Goal: Task Accomplishment & Management: Manage account settings

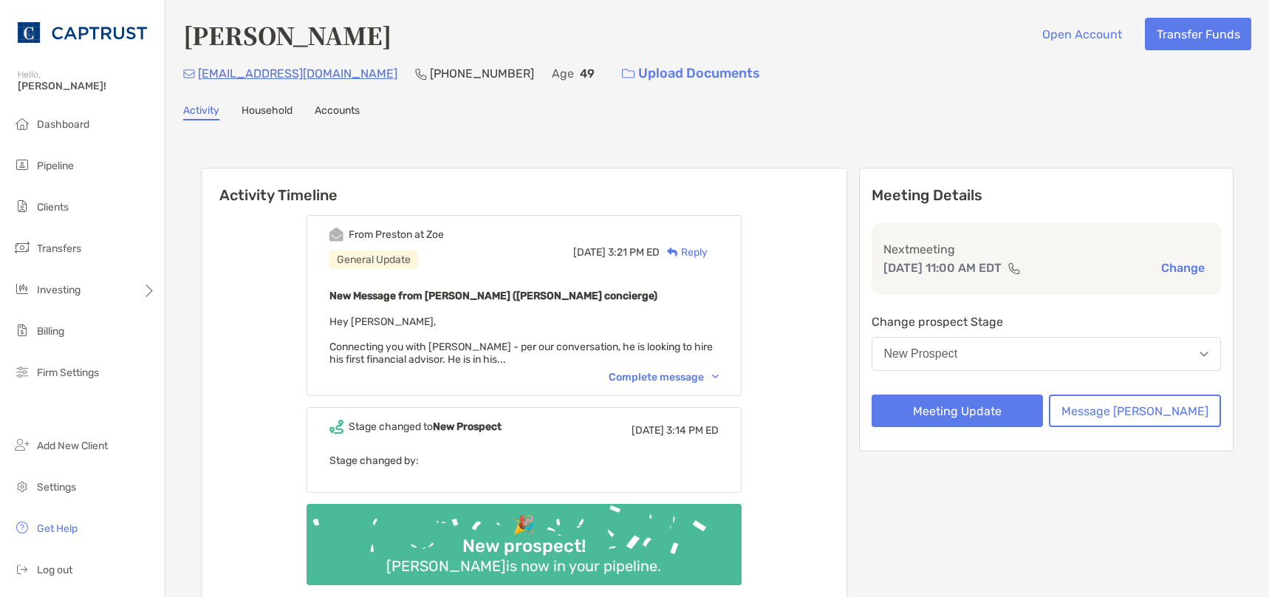
click at [678, 372] on div "Complete message" at bounding box center [664, 377] width 110 height 13
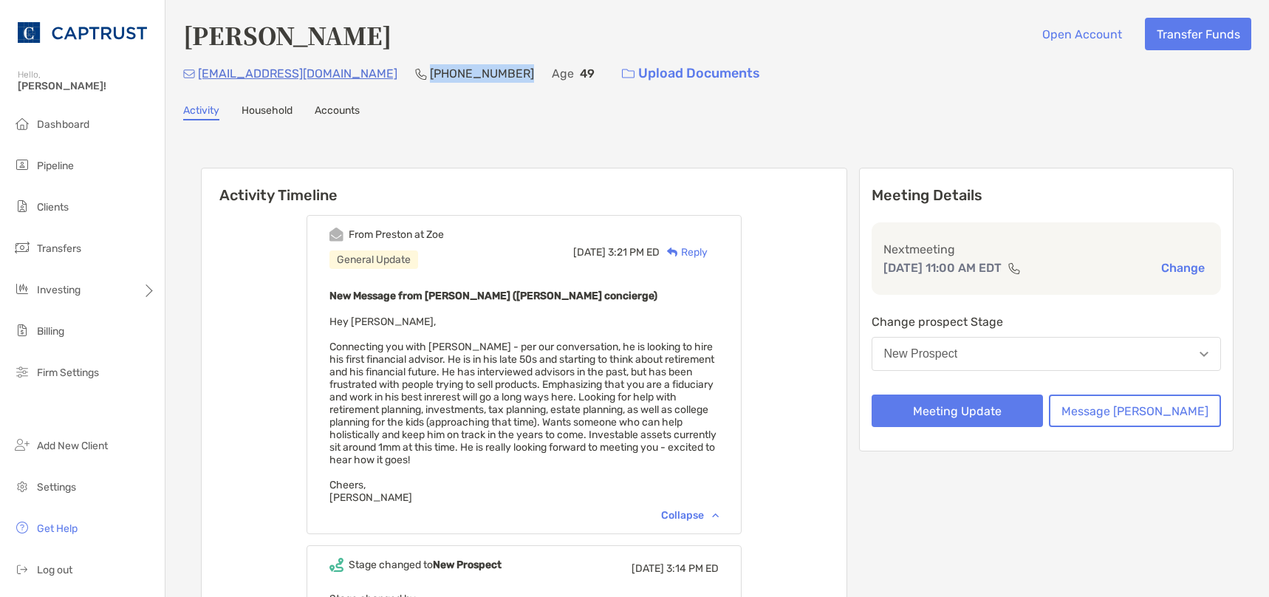
drag, startPoint x: 445, startPoint y: 71, endPoint x: 365, endPoint y: 78, distance: 80.1
click at [430, 78] on p "[PHONE_NUMBER]" at bounding box center [482, 73] width 104 height 18
drag, startPoint x: 365, startPoint y: 78, endPoint x: 375, endPoint y: 78, distance: 10.4
copy p "[PHONE_NUMBER]"
click at [408, 132] on div "Vikaas Gupta Open Account Transfer Funds vikaasgupta@gmail.com (909) 576-1002 A…" at bounding box center [717, 400] width 1104 height 800
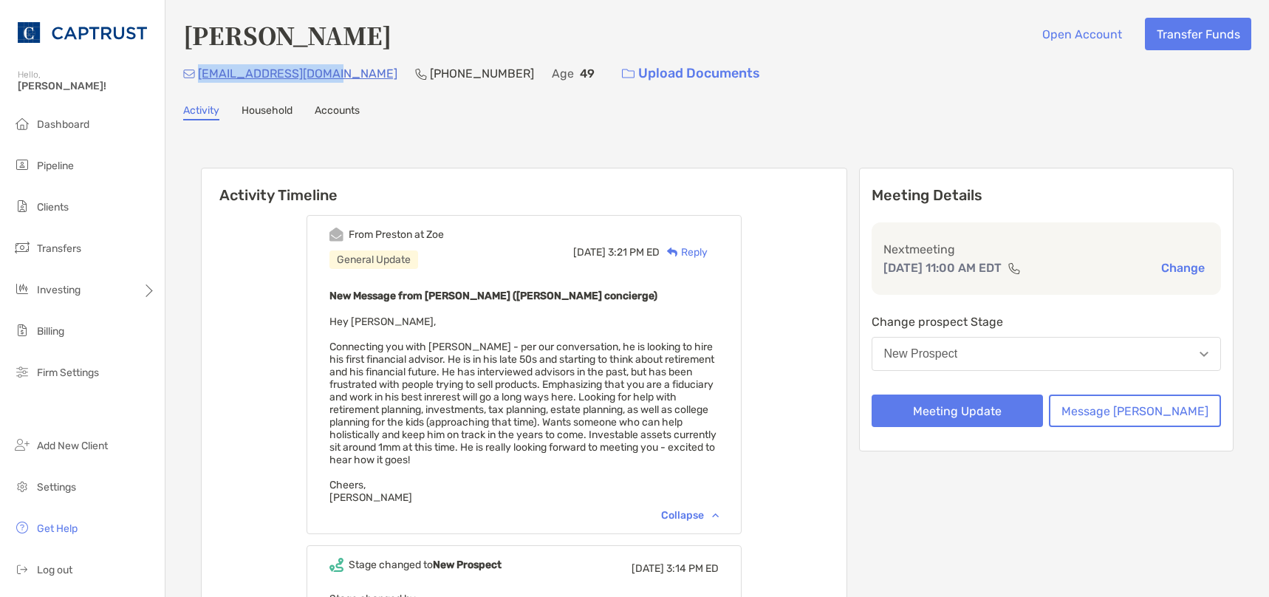
drag, startPoint x: 333, startPoint y: 76, endPoint x: 199, endPoint y: 83, distance: 133.9
click at [199, 83] on div "vikaasgupta@gmail.com (909) 576-1002 Age 49 Upload Documents" at bounding box center [717, 74] width 1068 height 32
copy p "[EMAIL_ADDRESS][DOMAIN_NAME]"
click at [616, 157] on div "Activity Timeline From Preston at Zoe General Update Tue, Aug 26 3:21 PM ED Rep…" at bounding box center [717, 459] width 1033 height 612
click at [1050, 355] on button "New Prospect" at bounding box center [1047, 354] width 350 height 34
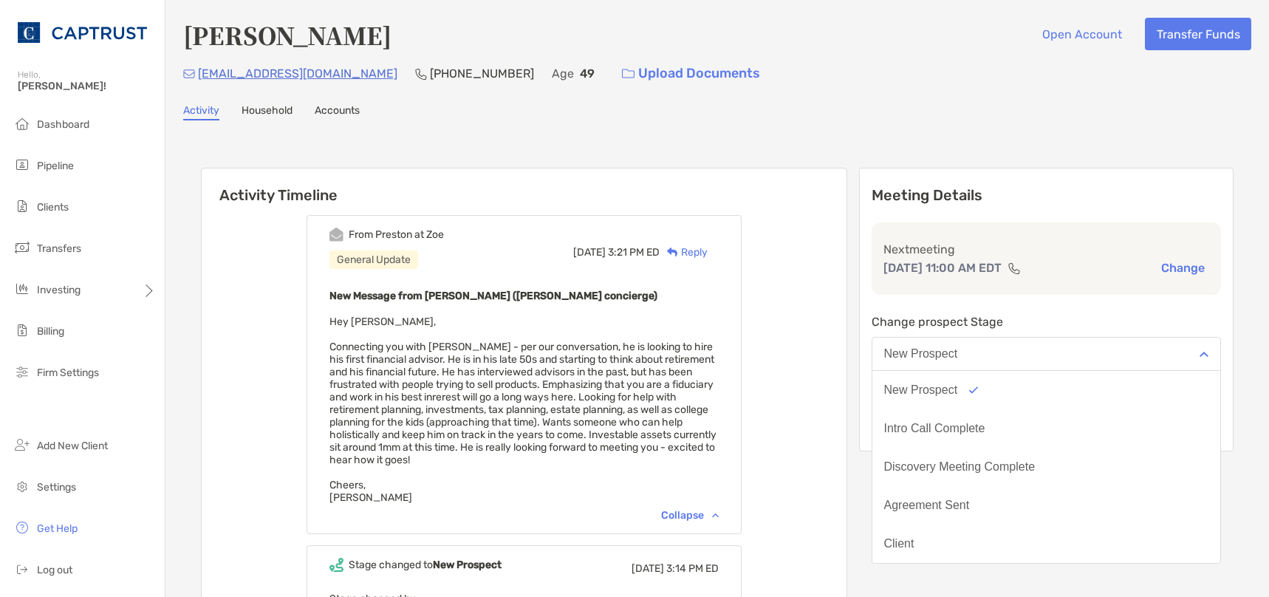
click at [1036, 357] on button "New Prospect" at bounding box center [1047, 354] width 350 height 34
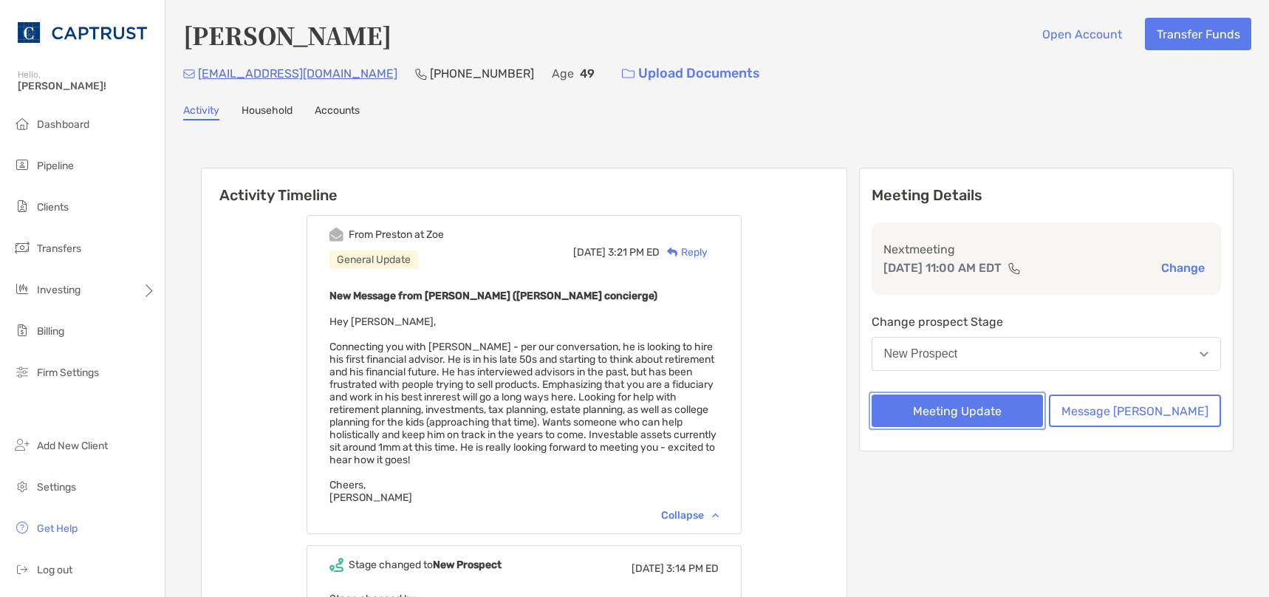
click at [1003, 408] on button "Meeting Update" at bounding box center [958, 411] width 172 height 33
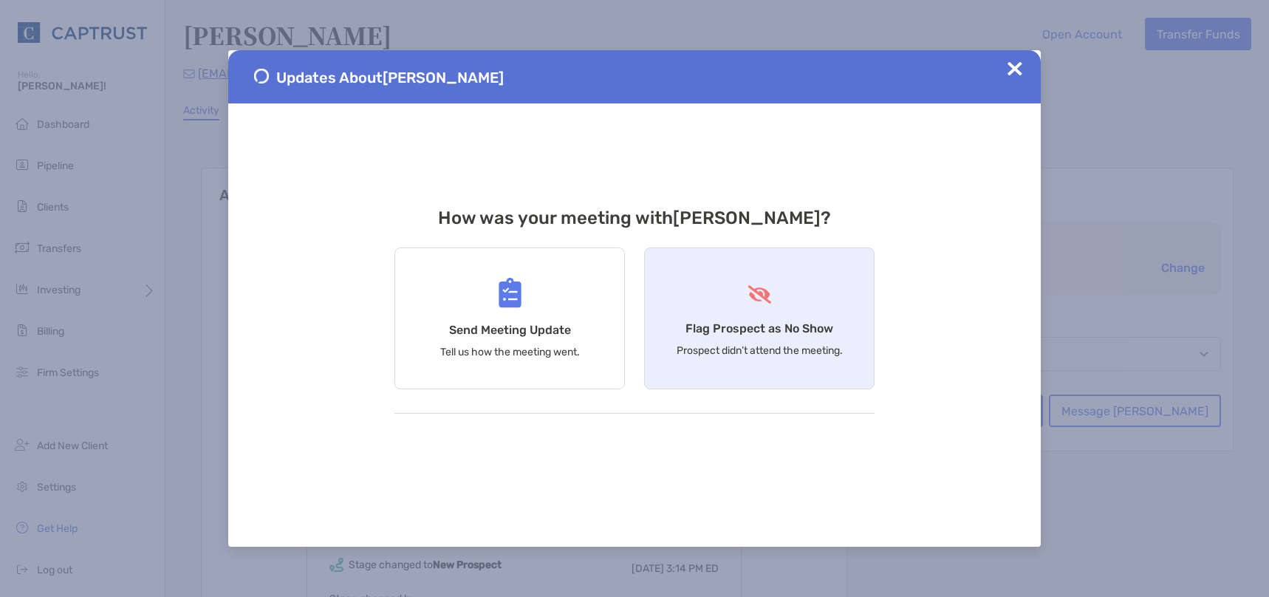
click at [816, 301] on div "Flag Prospect as No Show Prospect didn’t attend the meeting." at bounding box center [759, 318] width 231 height 142
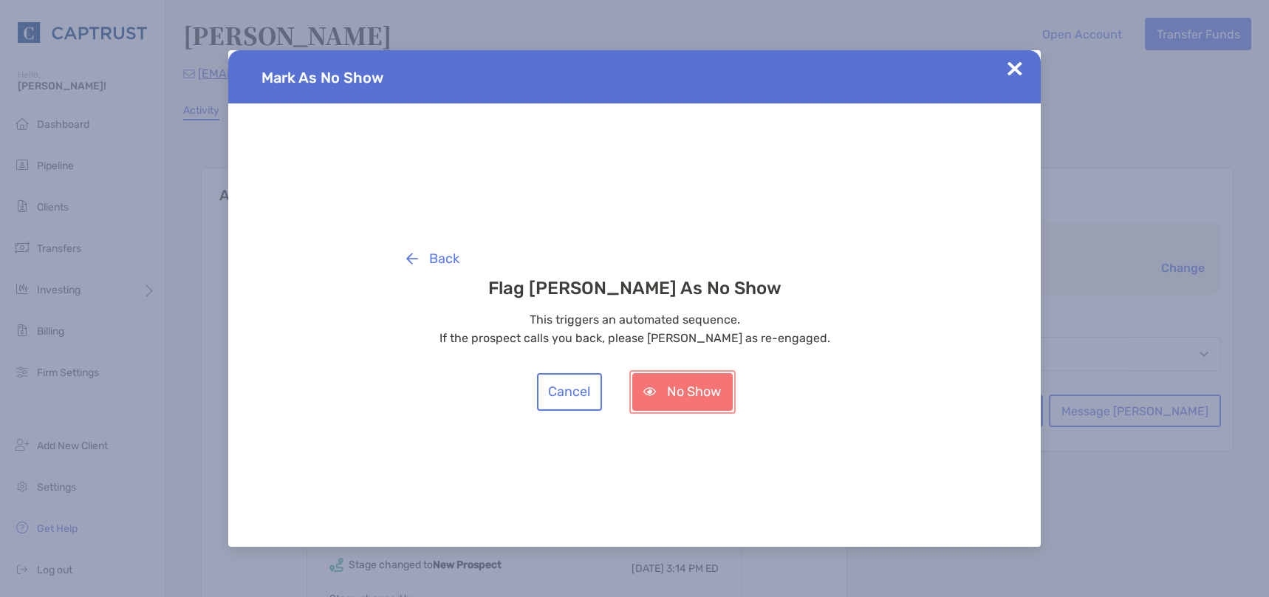
click at [708, 397] on button "No Show" at bounding box center [682, 392] width 100 height 38
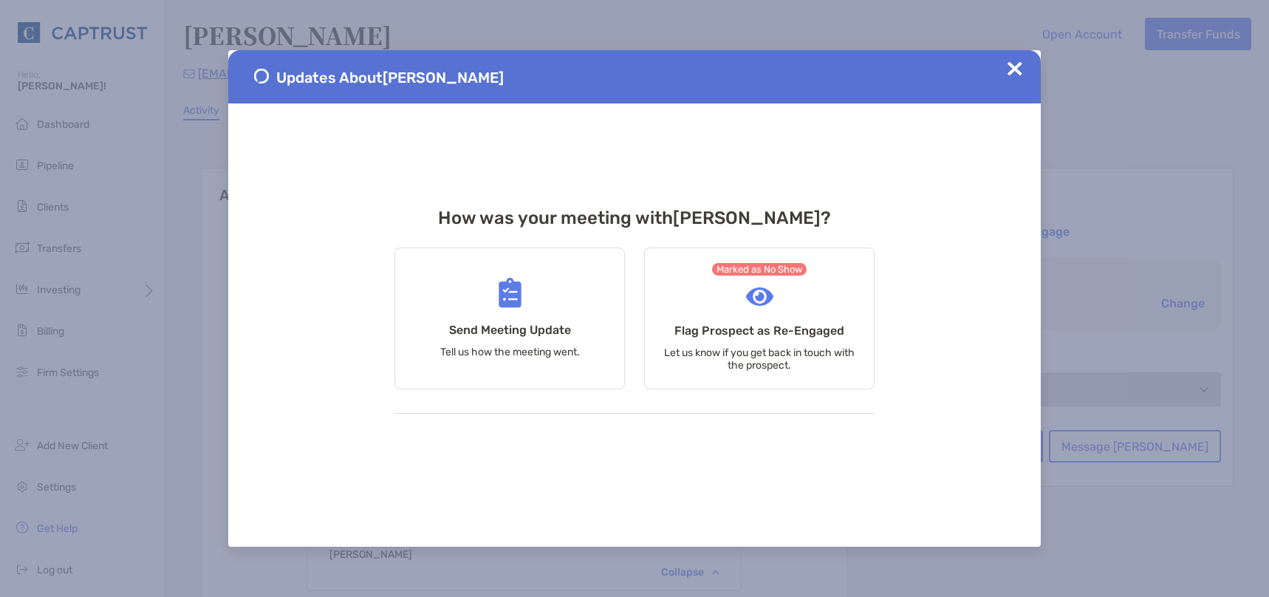
click at [1012, 65] on img at bounding box center [1015, 68] width 15 height 15
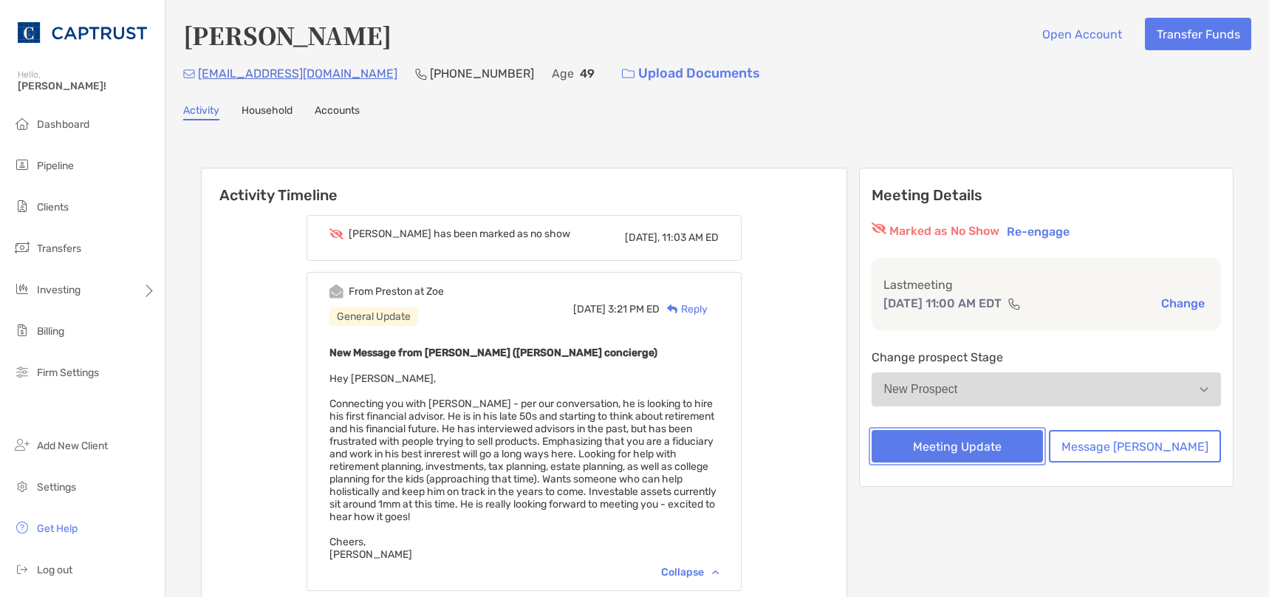
click at [1016, 457] on button "Meeting Update" at bounding box center [958, 446] width 172 height 33
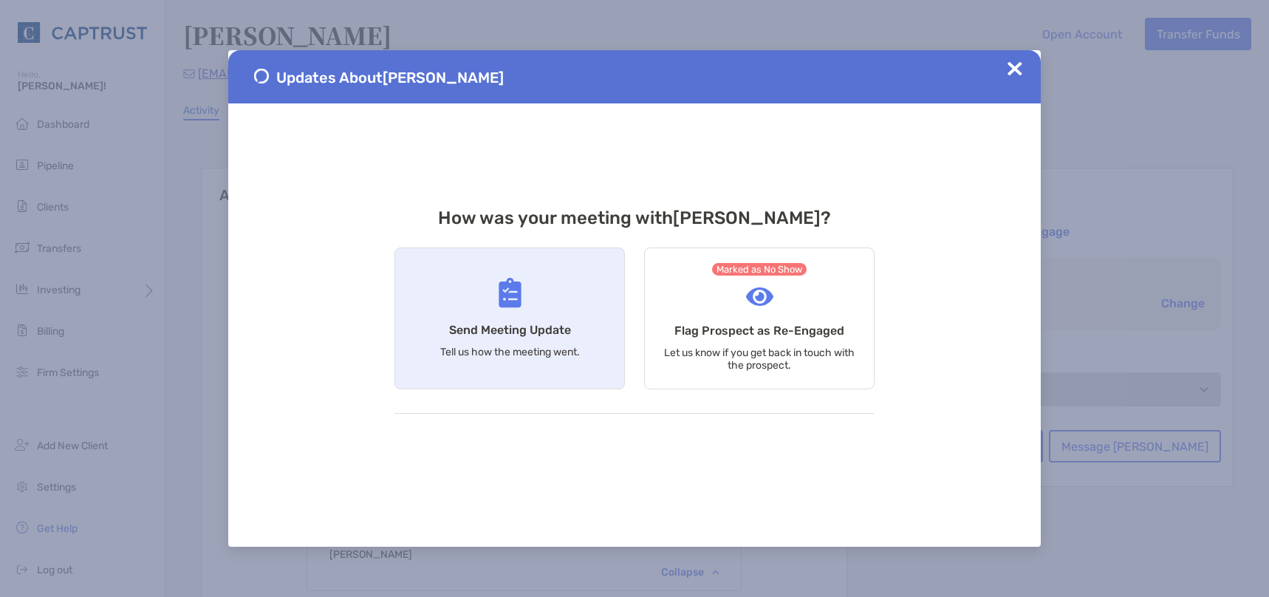
click at [534, 339] on div "Send Meeting Update Tell us how the meeting went." at bounding box center [510, 318] width 231 height 142
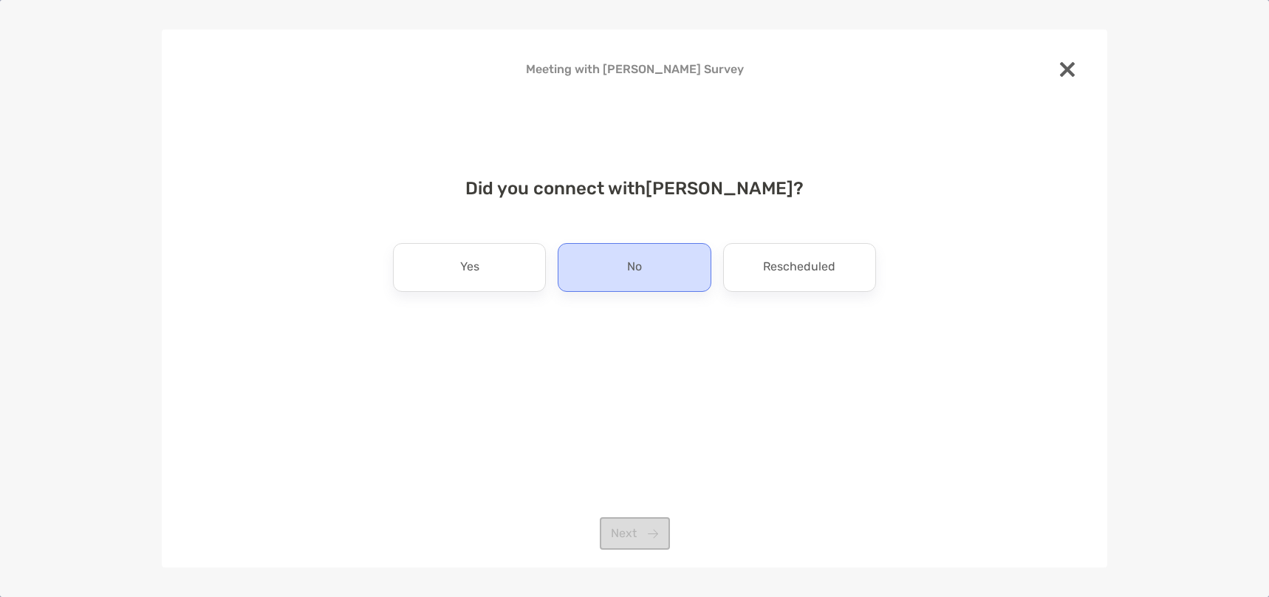
click at [635, 264] on p "No" at bounding box center [634, 268] width 15 height 24
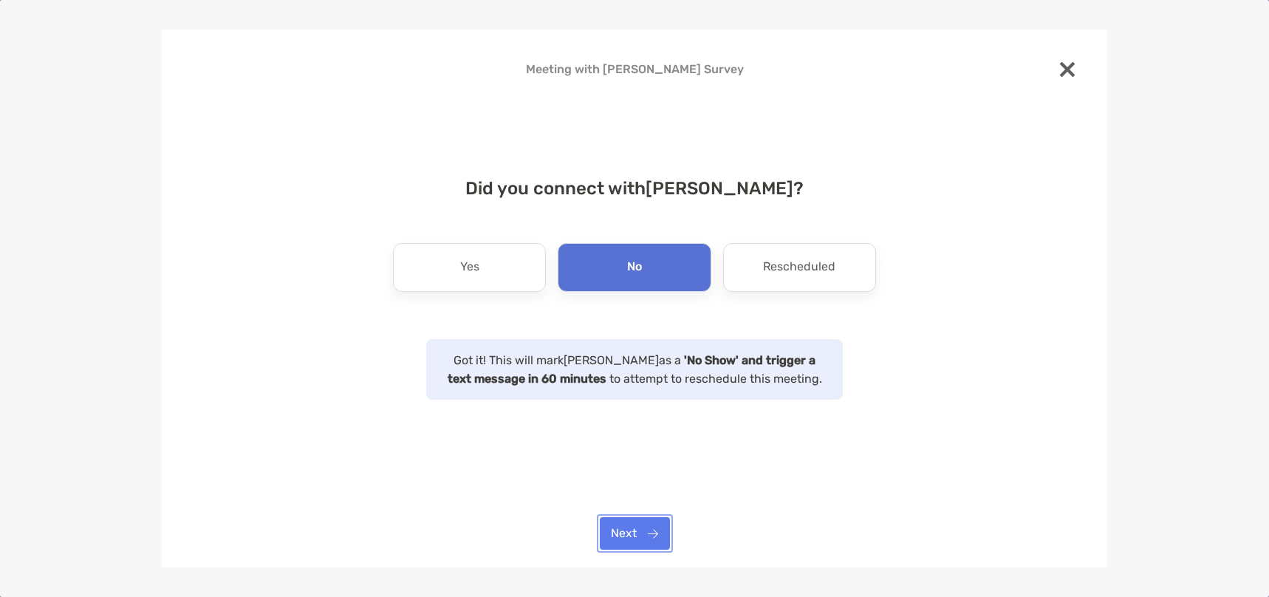
drag, startPoint x: 652, startPoint y: 539, endPoint x: 839, endPoint y: 533, distance: 187.0
click at [652, 539] on button "Next" at bounding box center [635, 533] width 70 height 33
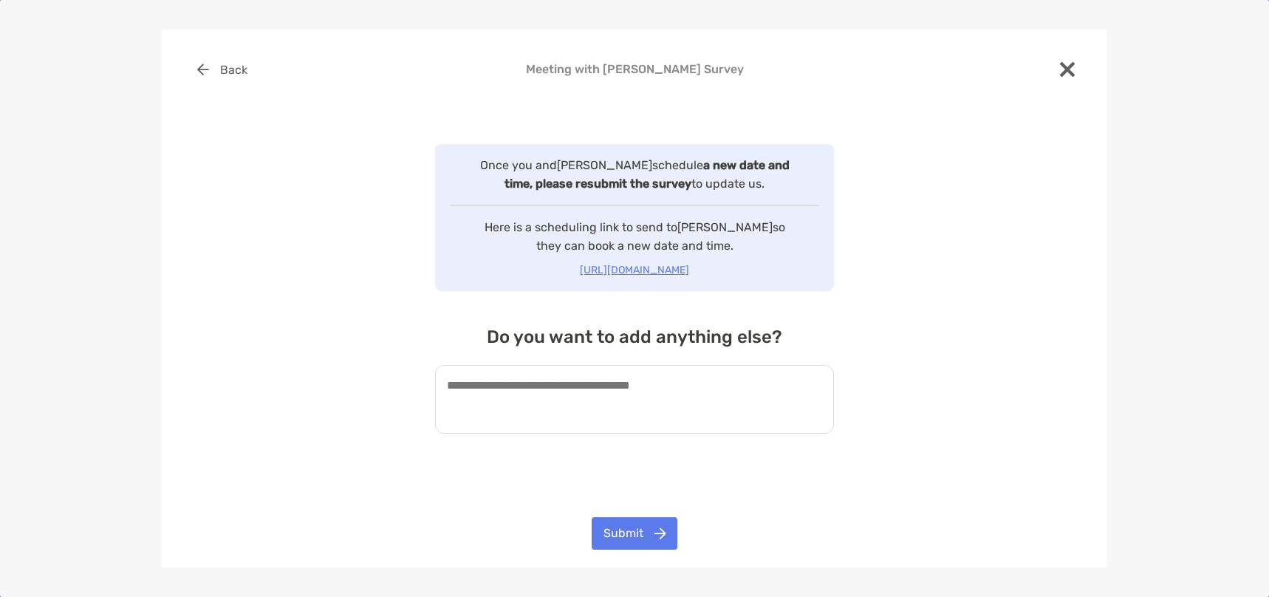
click at [714, 401] on textarea at bounding box center [634, 399] width 399 height 69
click at [1065, 69] on img at bounding box center [1067, 69] width 15 height 15
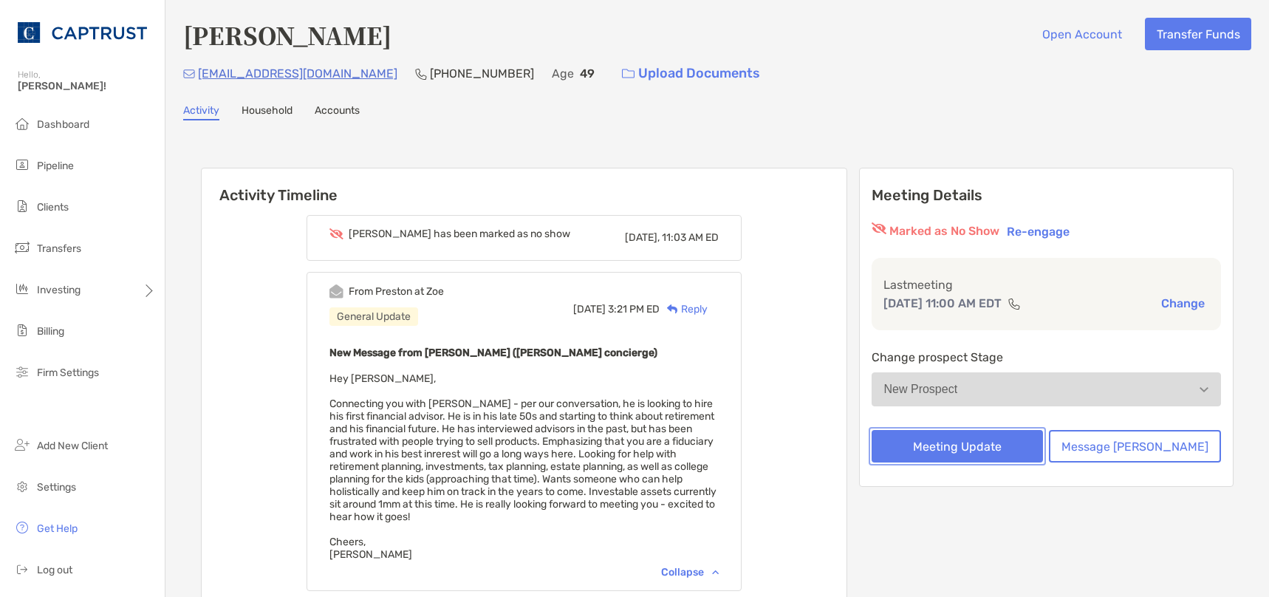
click at [1019, 442] on button "Meeting Update" at bounding box center [958, 446] width 172 height 33
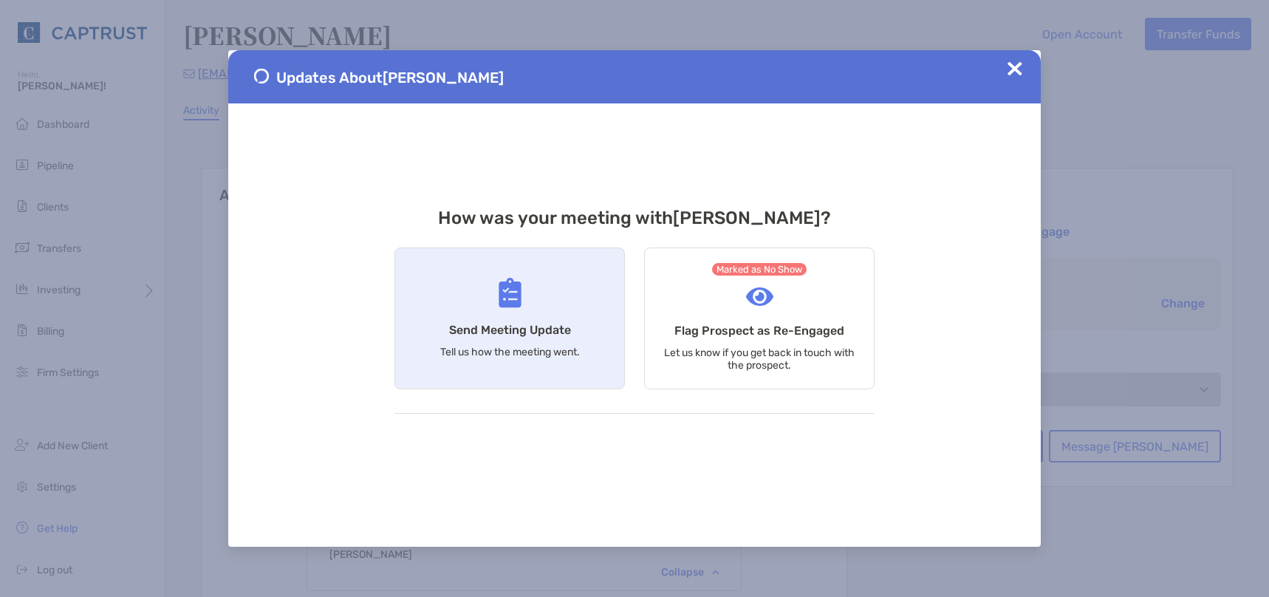
click at [557, 334] on h4 "Send Meeting Update" at bounding box center [510, 330] width 122 height 14
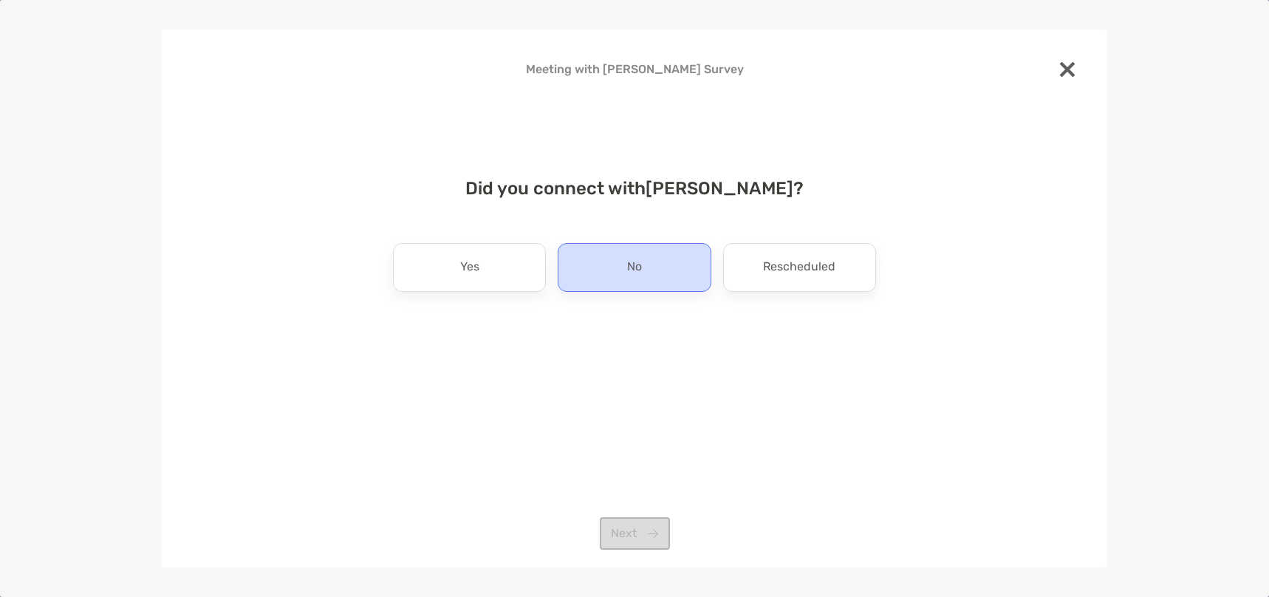
click at [658, 279] on div "No" at bounding box center [634, 267] width 153 height 49
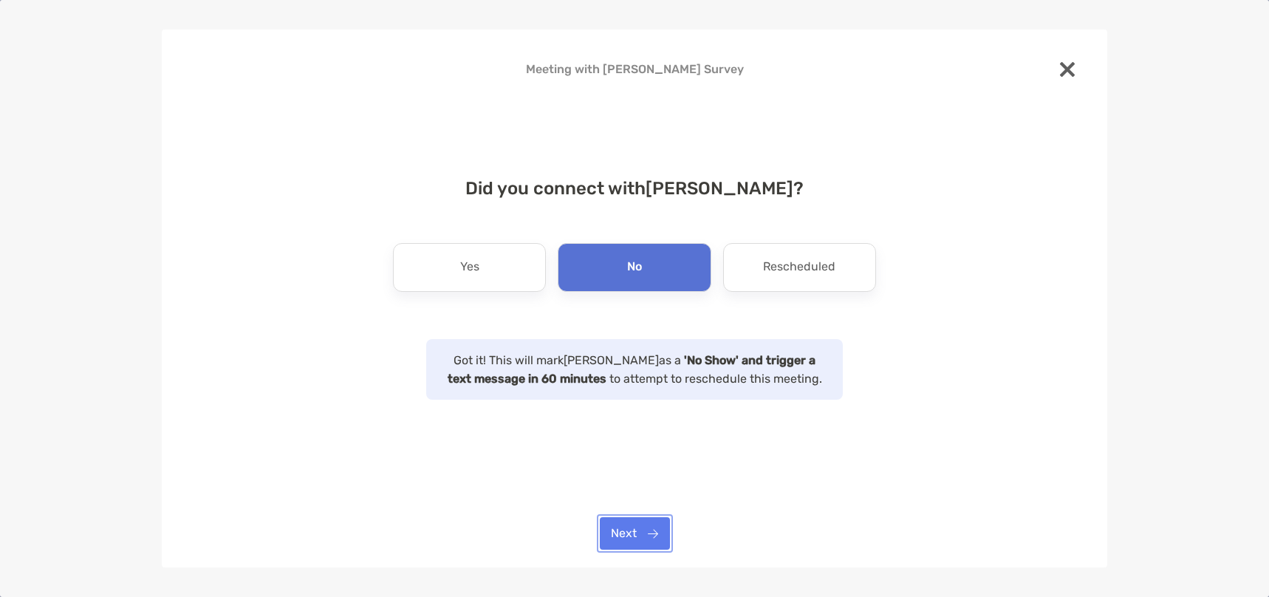
click at [640, 532] on button "Next" at bounding box center [635, 533] width 70 height 33
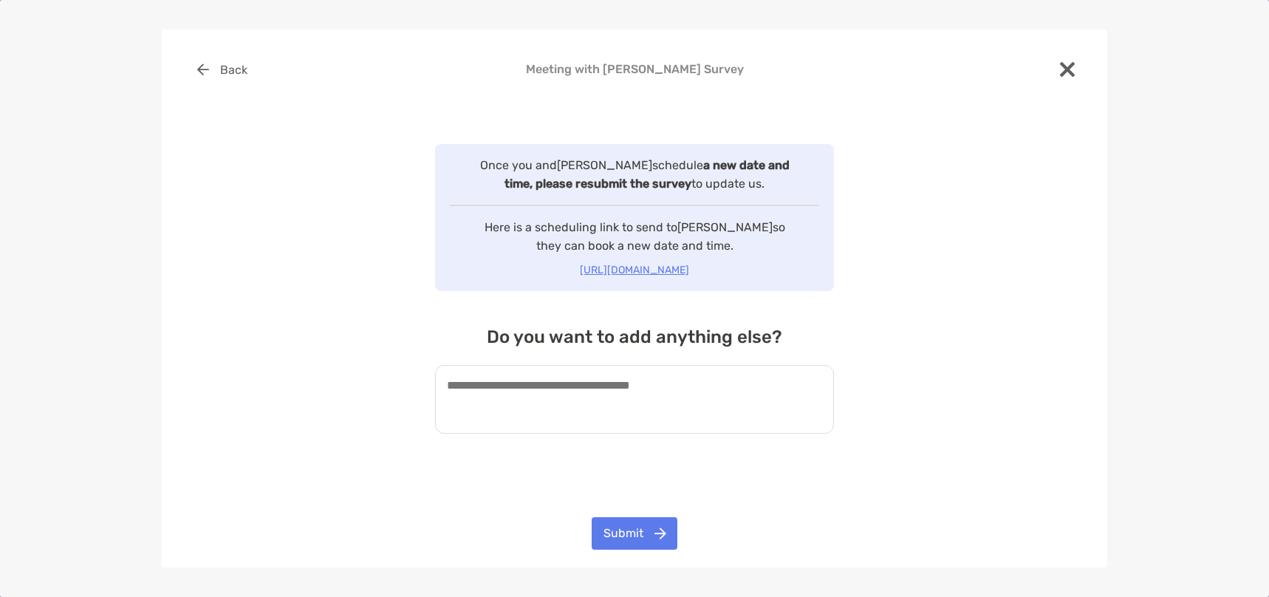
click at [632, 393] on textarea at bounding box center [634, 399] width 399 height 69
type textarea "**********"
click at [601, 533] on button "Submit" at bounding box center [635, 533] width 86 height 33
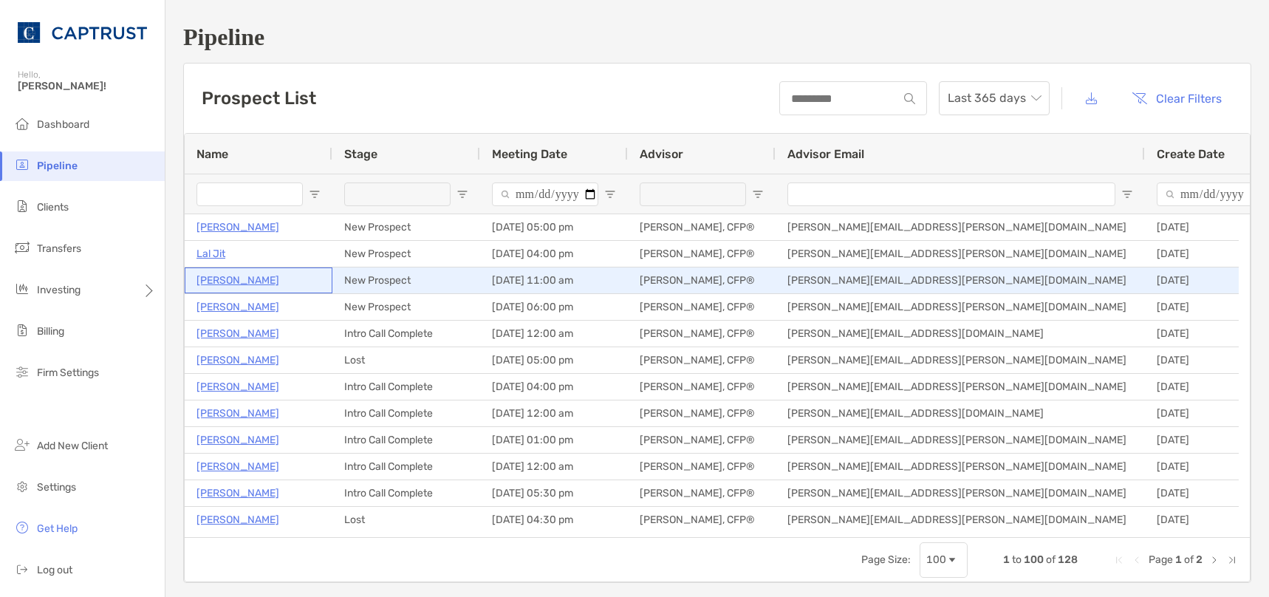
click at [245, 281] on p "Vikaas Gupta" at bounding box center [238, 280] width 83 height 18
click at [241, 283] on p "Vikaas Gupta" at bounding box center [238, 280] width 83 height 18
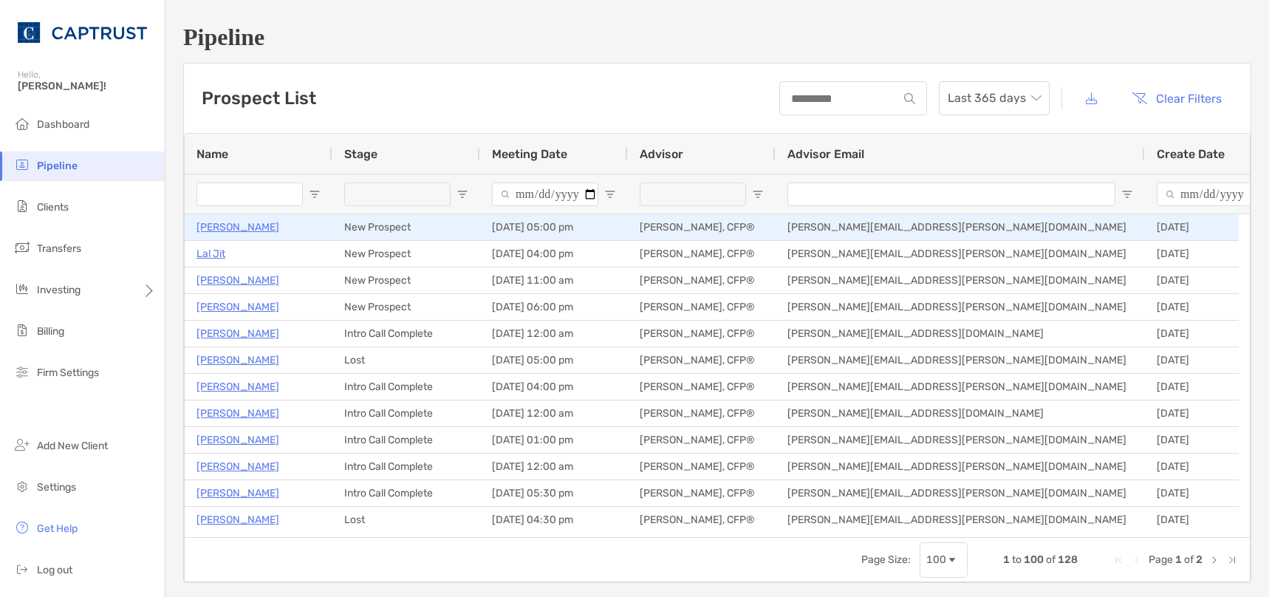
click at [243, 231] on p "[PERSON_NAME]" at bounding box center [238, 227] width 83 height 18
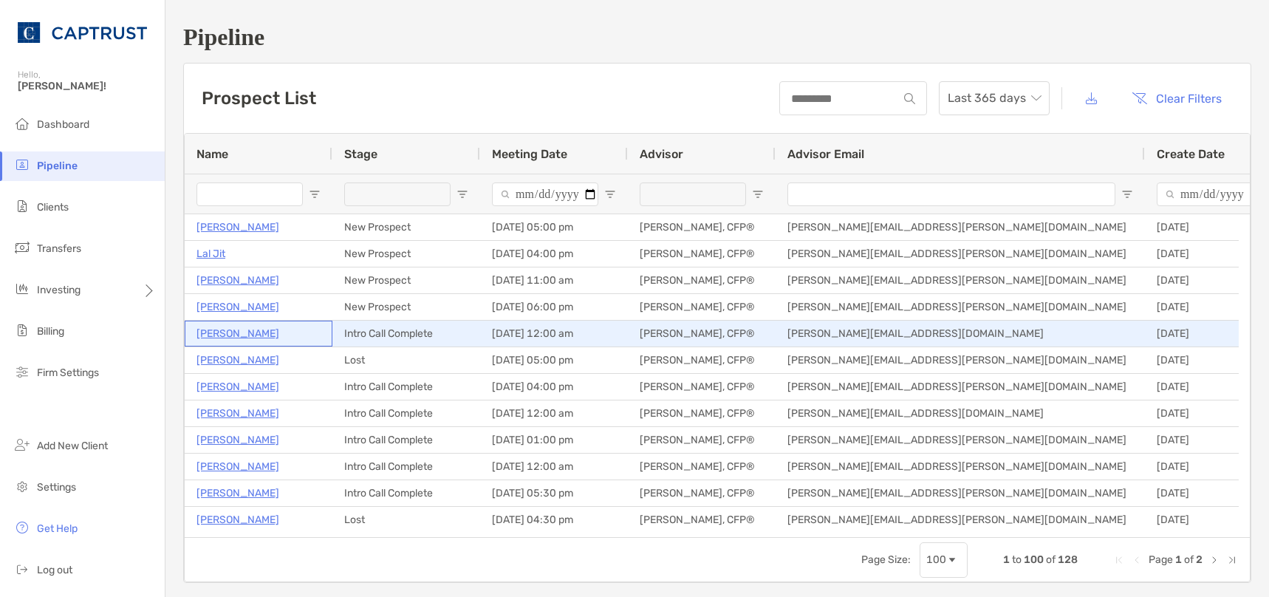
click at [243, 332] on p "John Jaekle" at bounding box center [238, 333] width 83 height 18
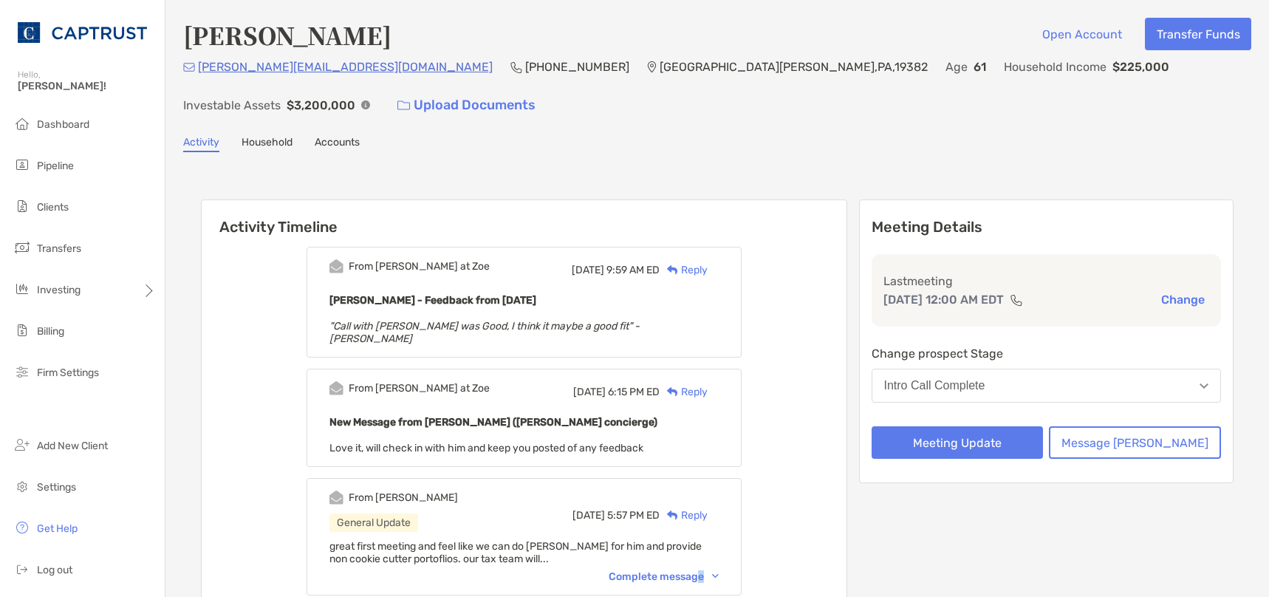
click at [719, 570] on div "Complete message" at bounding box center [664, 576] width 110 height 13
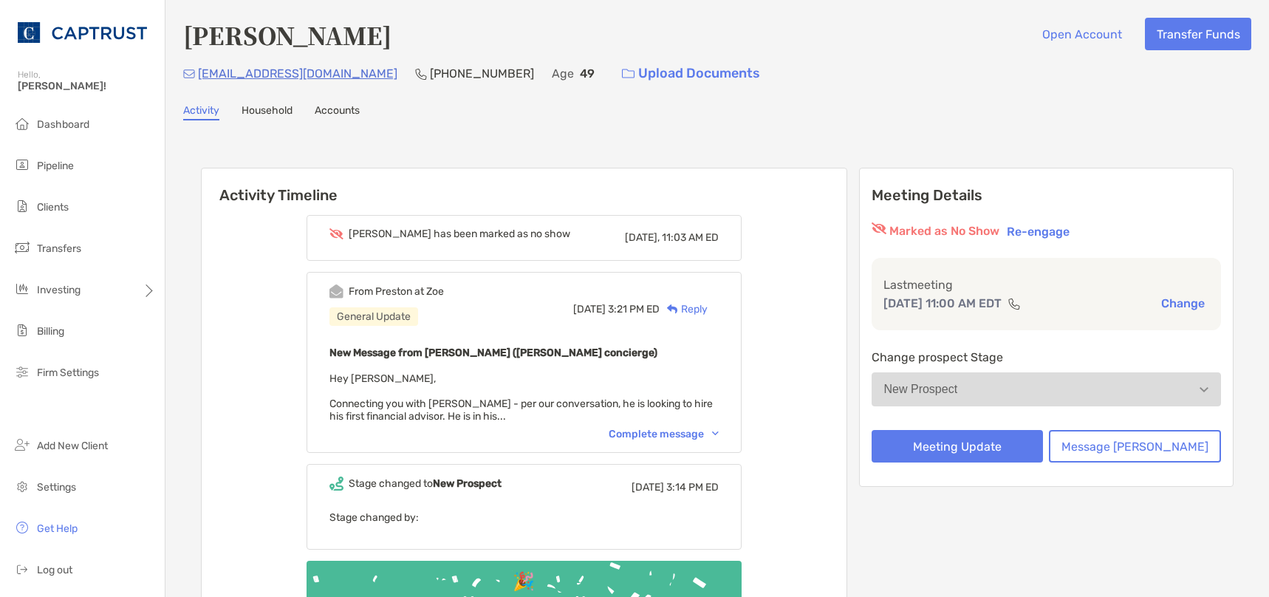
click at [595, 231] on div "Vikaas has been marked as no show Today, 11:03 AM ED" at bounding box center [523, 238] width 389 height 20
click at [58, 124] on span "Dashboard" at bounding box center [63, 124] width 52 height 13
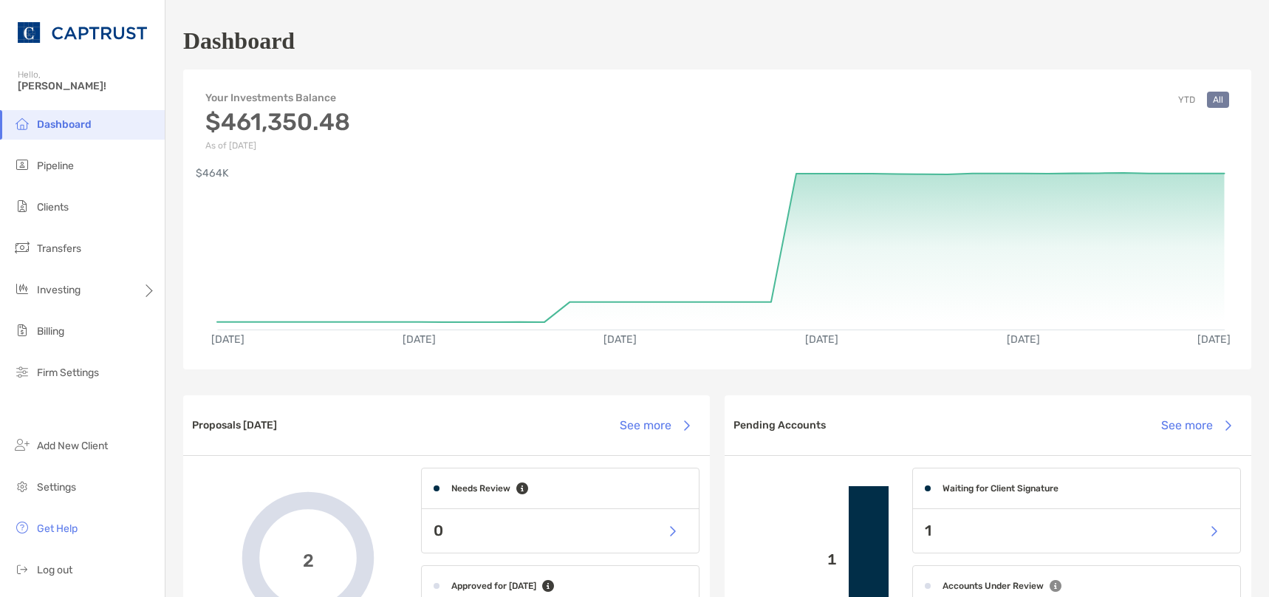
click at [62, 182] on ul "Dashboard Pipeline Clients Transfers Investing Billing Firm Settings" at bounding box center [82, 255] width 165 height 290
click at [68, 167] on span "Pipeline" at bounding box center [55, 166] width 37 height 13
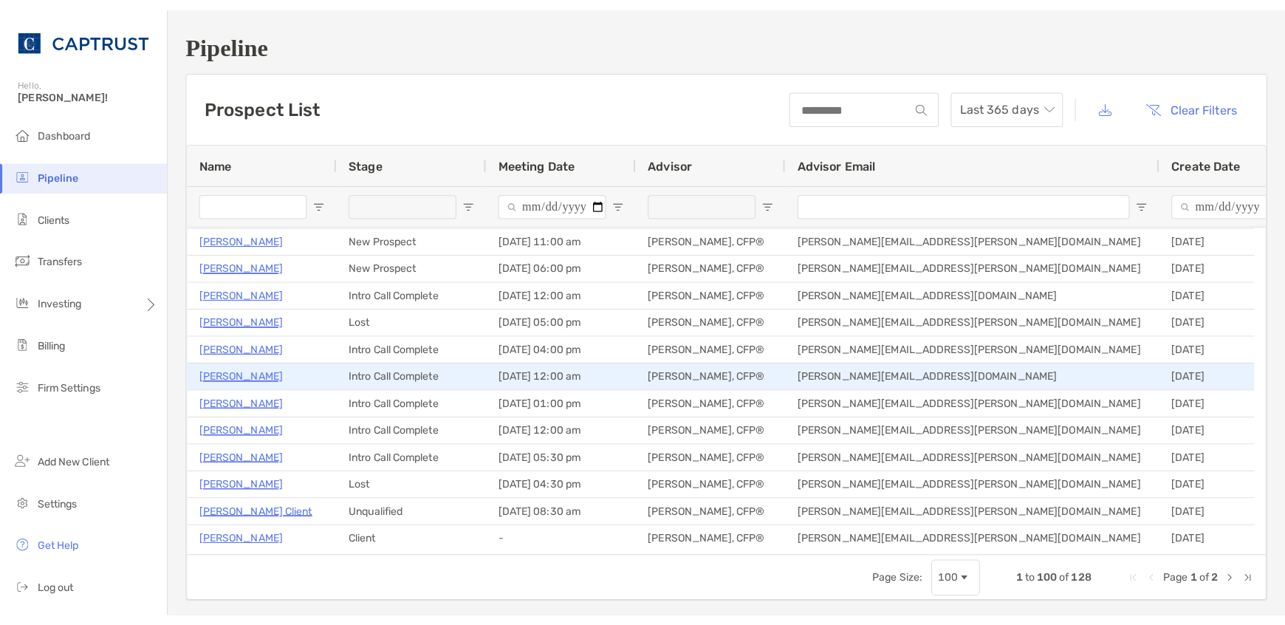
scroll to position [74, 0]
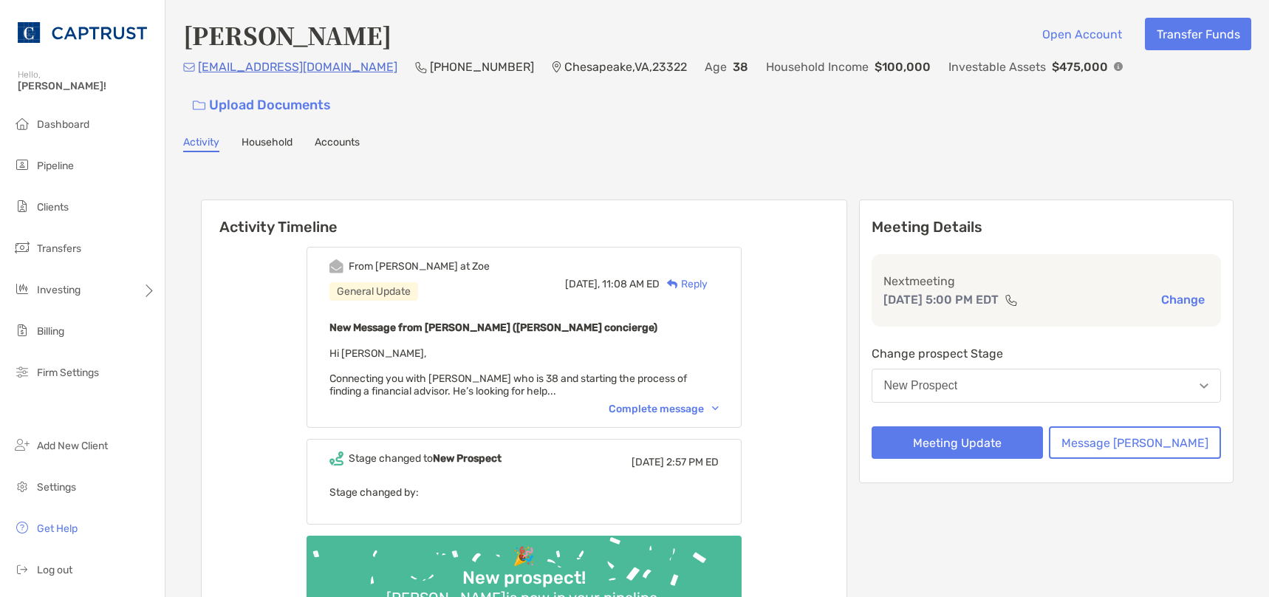
click at [679, 403] on div "Complete message" at bounding box center [664, 409] width 110 height 13
